Goal: Find specific page/section

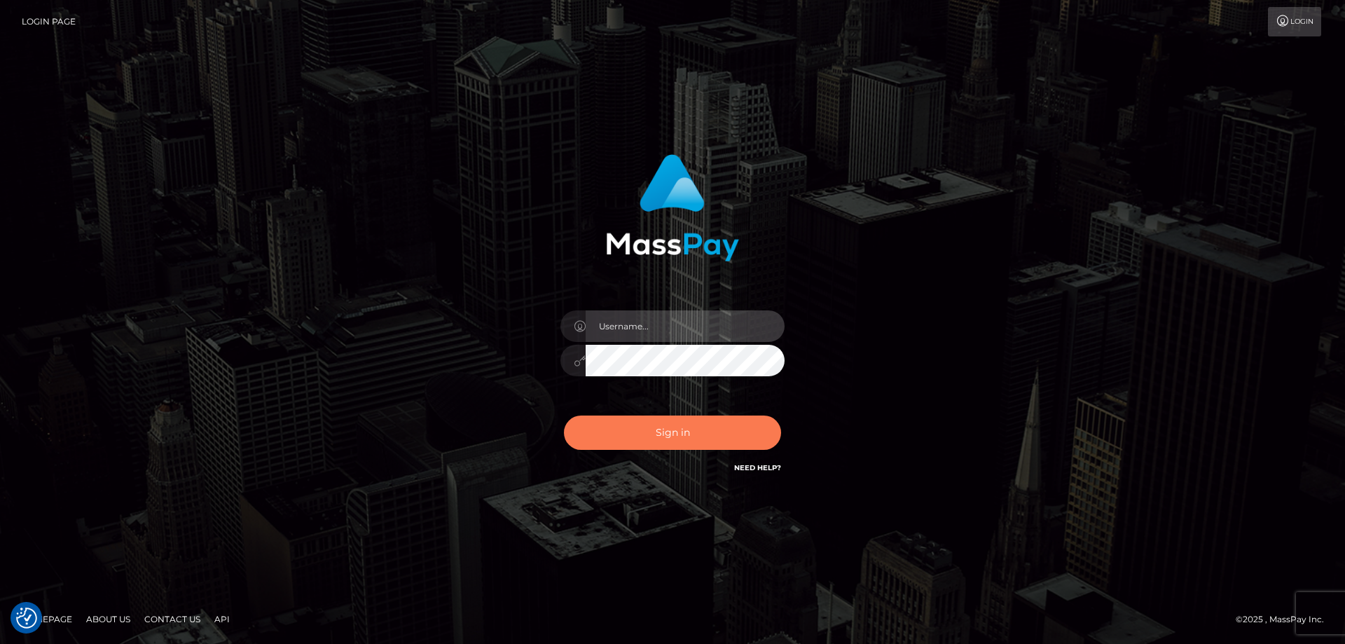
type input "Queen.megabonanza"
click at [671, 436] on button "Sign in" at bounding box center [672, 432] width 217 height 34
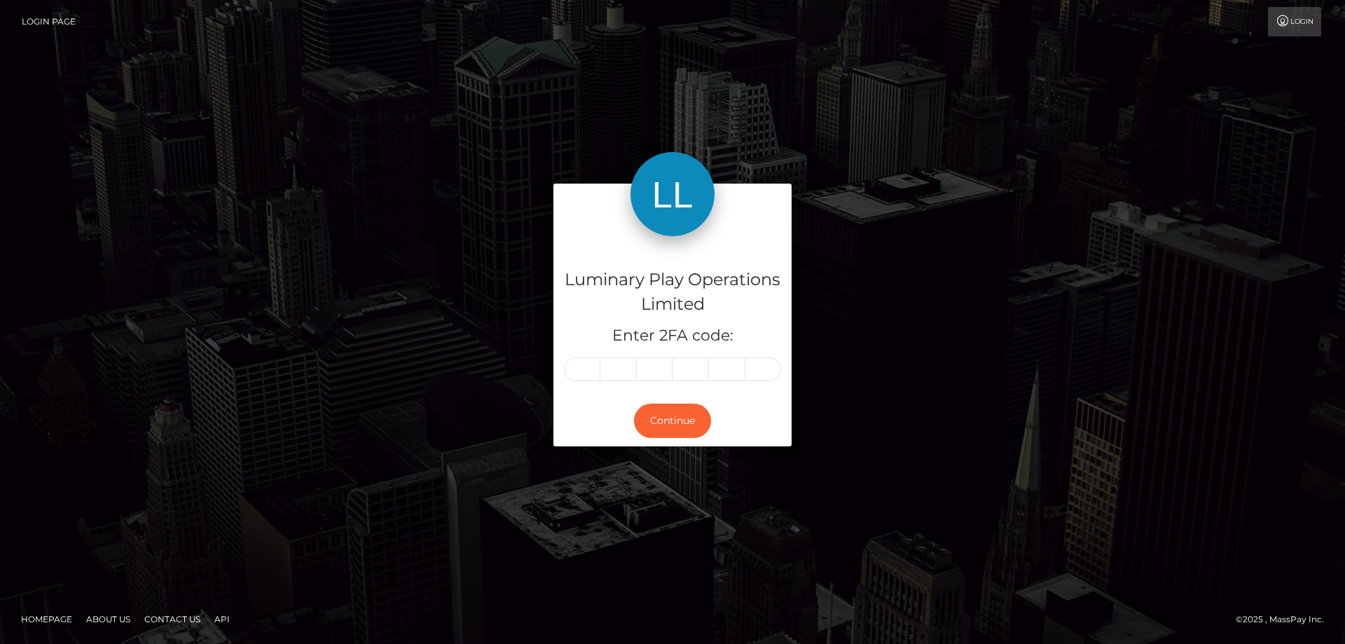
click at [585, 371] on input "text" at bounding box center [582, 369] width 36 height 24
type input "6"
type input "4"
type input "5"
type input "1"
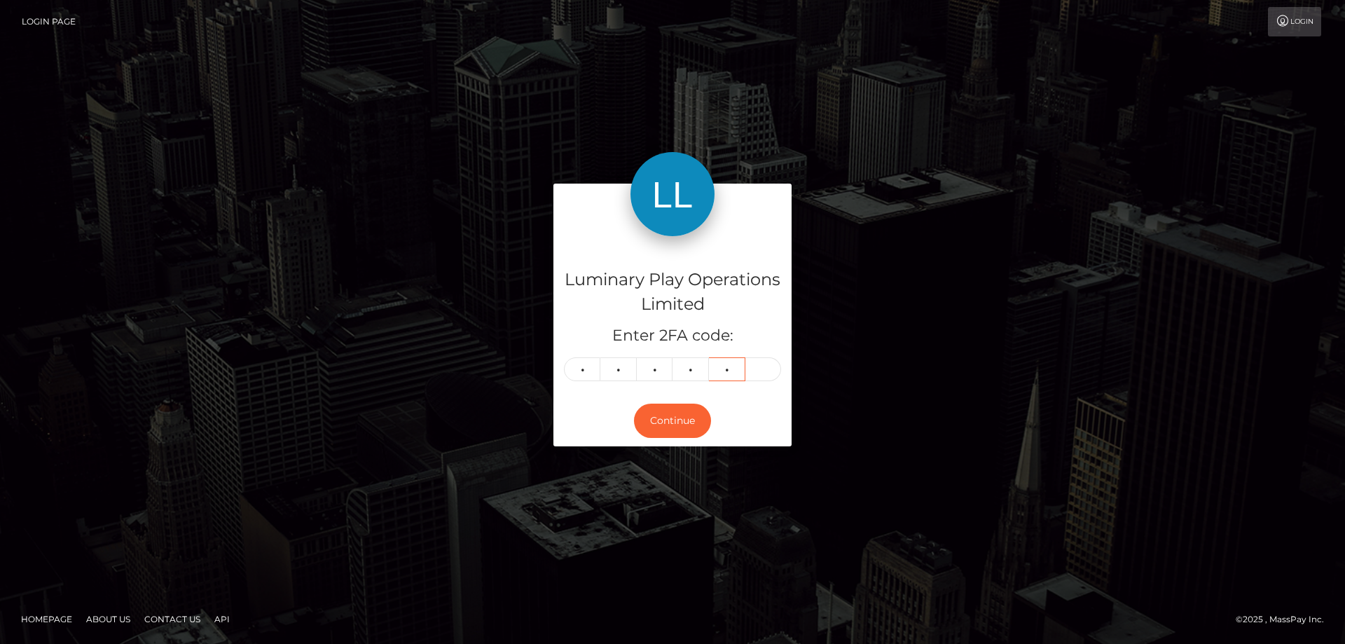
type input "5"
type input "0"
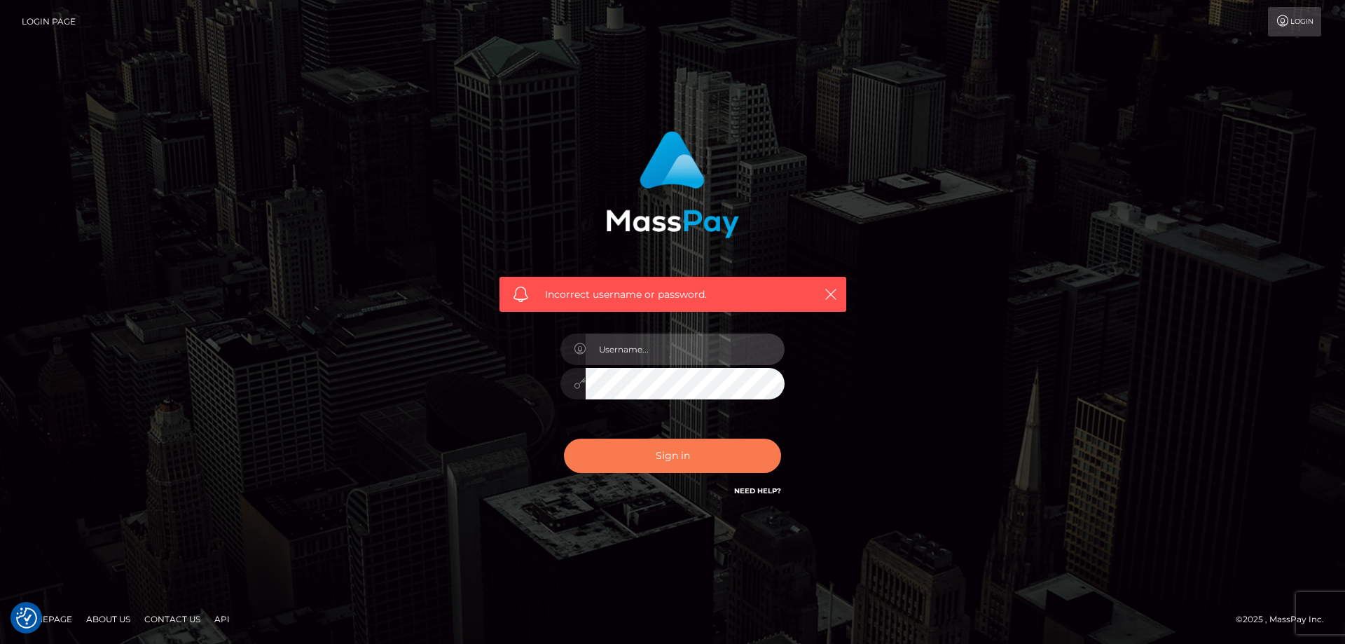
type input "Queen.megabonanza"
click at [741, 453] on button "Sign in" at bounding box center [672, 456] width 217 height 34
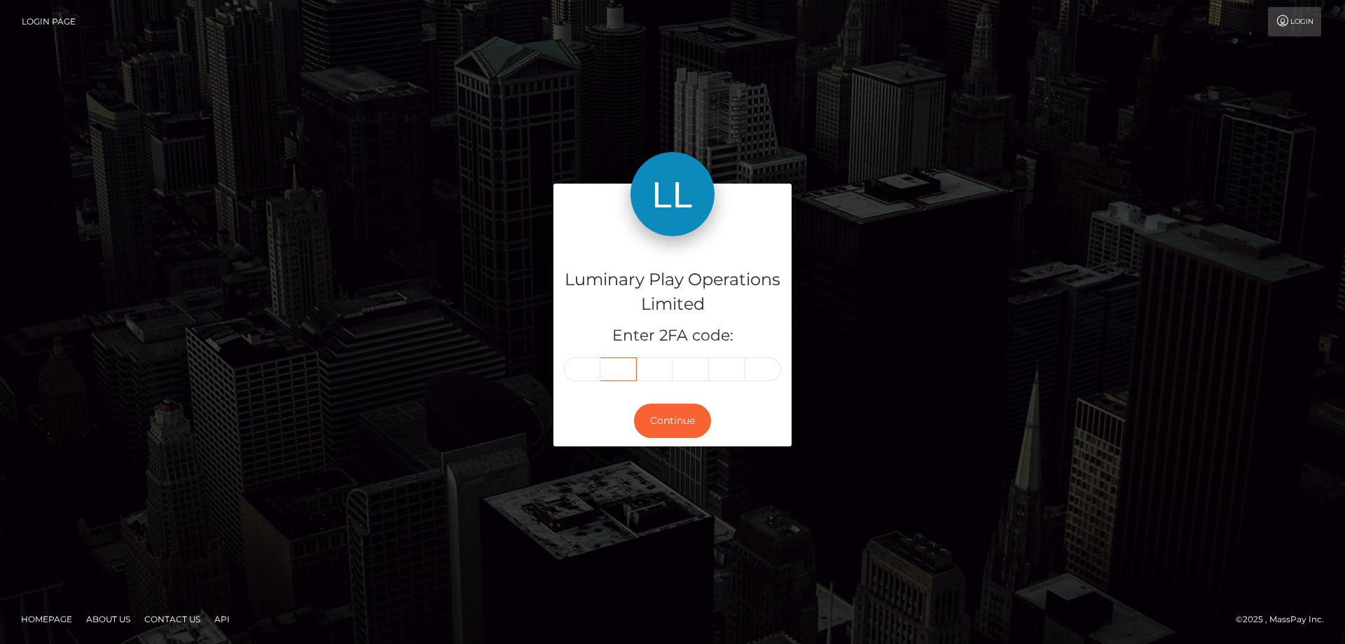
click at [601, 372] on input "text" at bounding box center [618, 369] width 36 height 24
click at [595, 371] on input "text" at bounding box center [582, 369] width 36 height 24
type input "5"
type input "9"
type input "6"
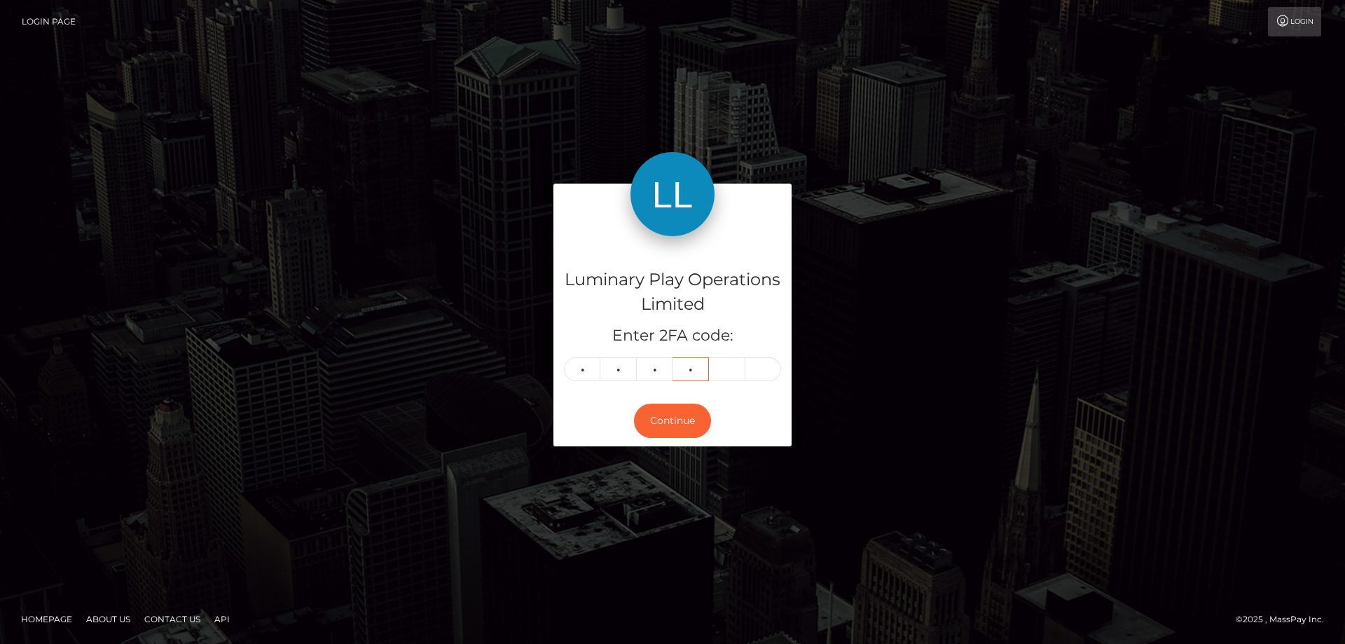
type input "3"
type input "7"
type input "4"
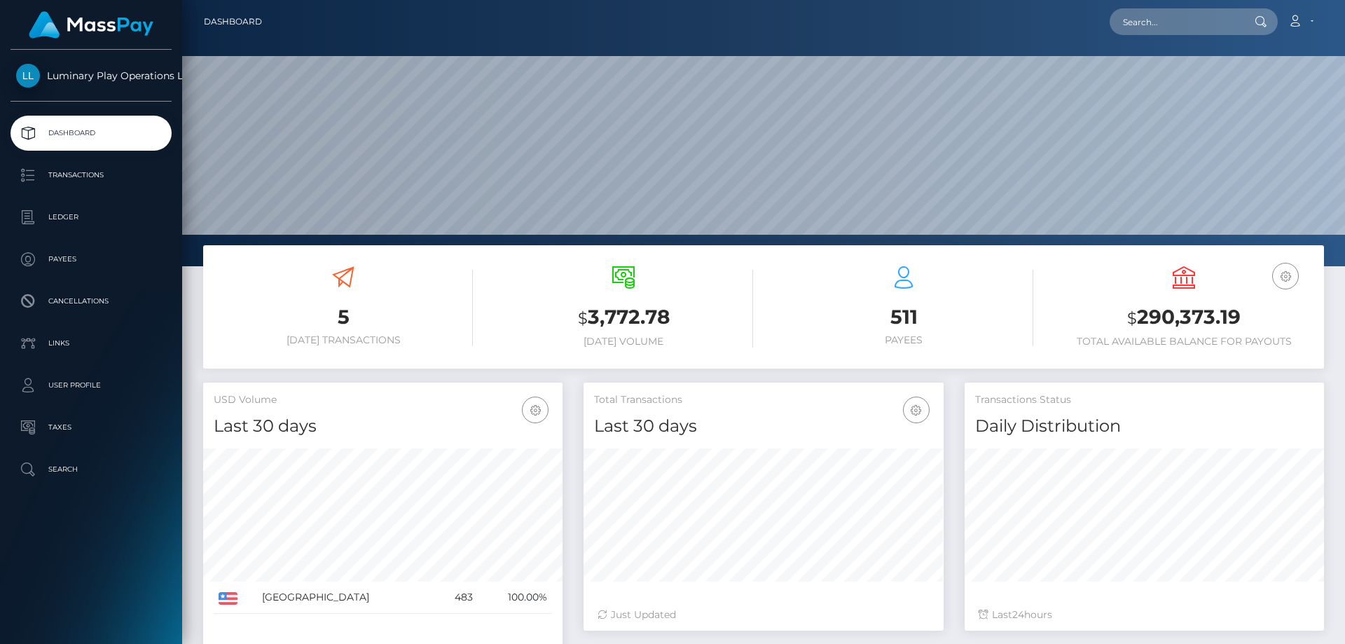
scroll to position [249, 360]
click at [1132, 24] on input "text" at bounding box center [1176, 21] width 132 height 27
paste input "309947"
type input "309947"
click at [1145, 42] on div "Loading... Loading..." at bounding box center [1166, 41] width 112 height 11
